Goal: Task Accomplishment & Management: Complete application form

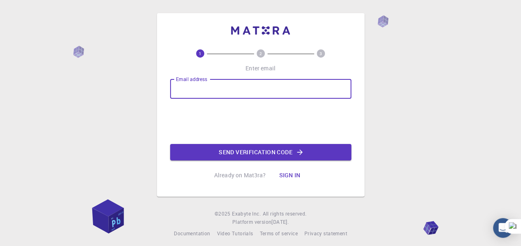
click at [227, 90] on input "Email address" at bounding box center [260, 89] width 181 height 20
type input "[EMAIL_ADDRESS][DOMAIN_NAME]"
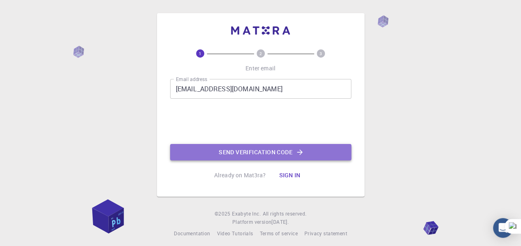
click at [236, 155] on button "Send verification code" at bounding box center [260, 152] width 181 height 16
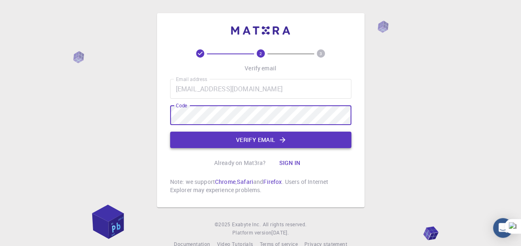
click at [285, 142] on icon "button" at bounding box center [283, 140] width 8 height 8
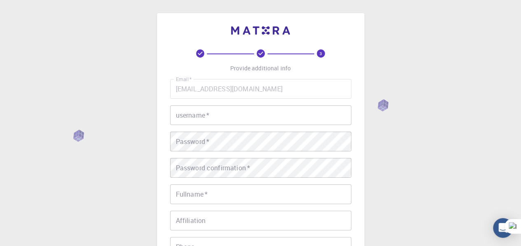
click at [269, 117] on input "username   *" at bounding box center [260, 116] width 181 height 20
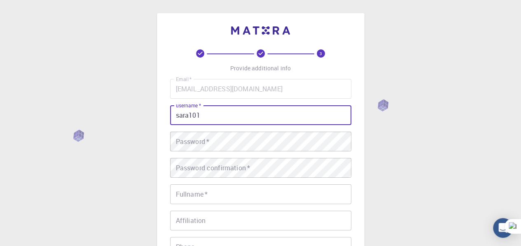
type input "sara101"
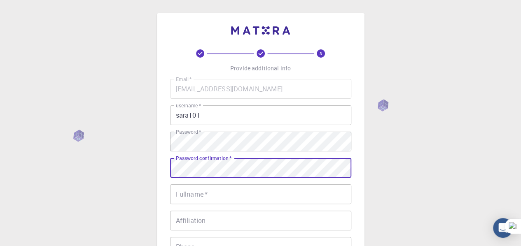
click at [292, 198] on input "Fullname   *" at bounding box center [260, 195] width 181 height 20
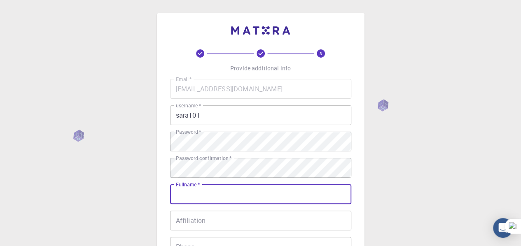
type input "[PERSON_NAME] [PERSON_NAME]"
type input "0109148197"
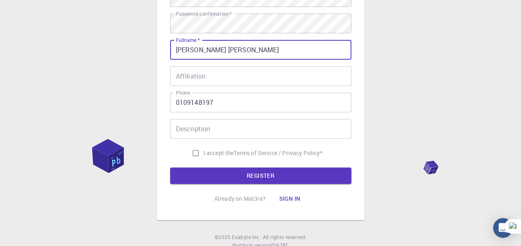
scroll to position [147, 0]
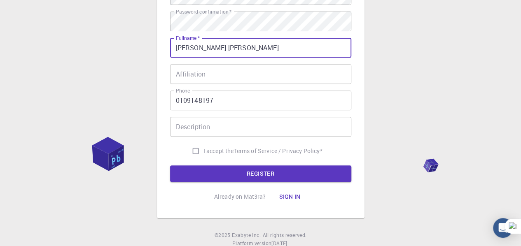
click at [196, 148] on input "I accept the Terms of Service / Privacy Policy *" at bounding box center [196, 151] width 16 height 16
checkbox input "true"
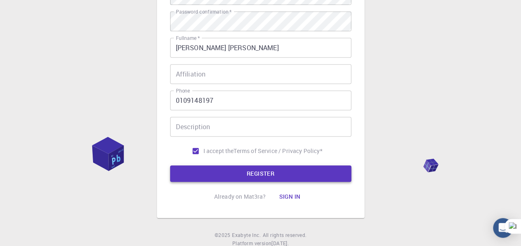
click at [250, 170] on button "REGISTER" at bounding box center [260, 174] width 181 height 16
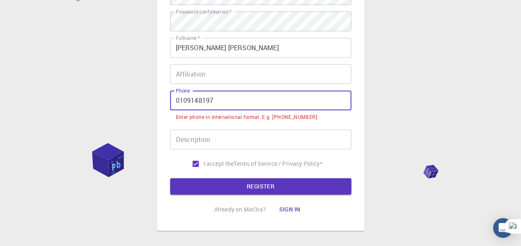
click at [178, 101] on input "0109148197" at bounding box center [260, 101] width 181 height 20
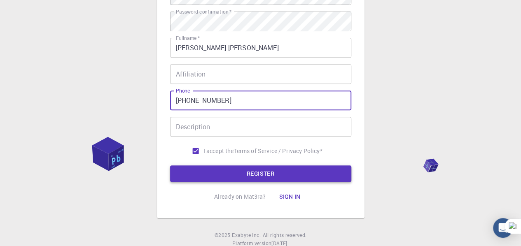
type input "[PHONE_NUMBER]"
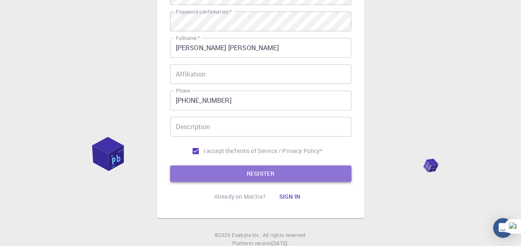
click at [228, 175] on button "REGISTER" at bounding box center [260, 174] width 181 height 16
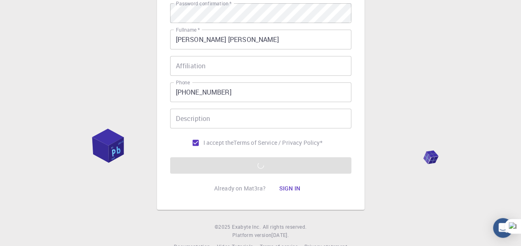
scroll to position [154, 0]
